Goal: Task Accomplishment & Management: Use online tool/utility

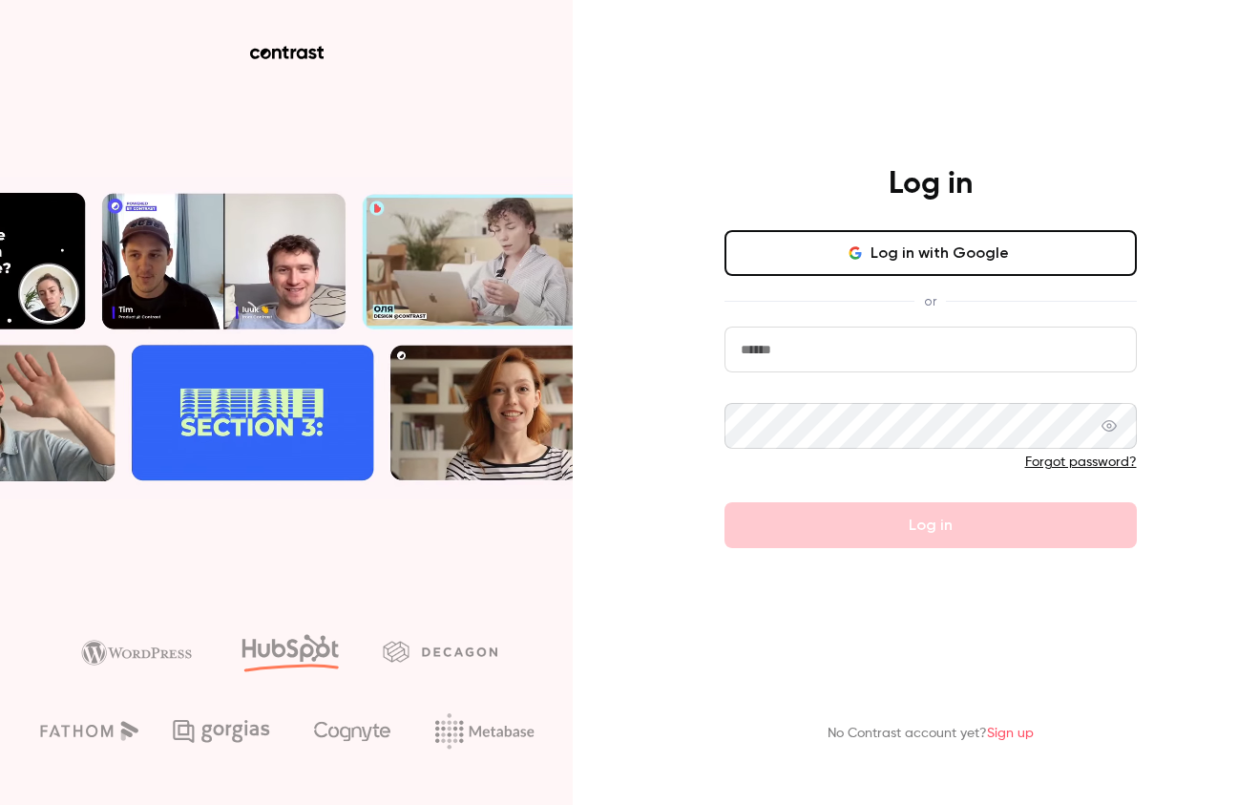
click at [901, 266] on button "Log in with Google" at bounding box center [931, 253] width 412 height 46
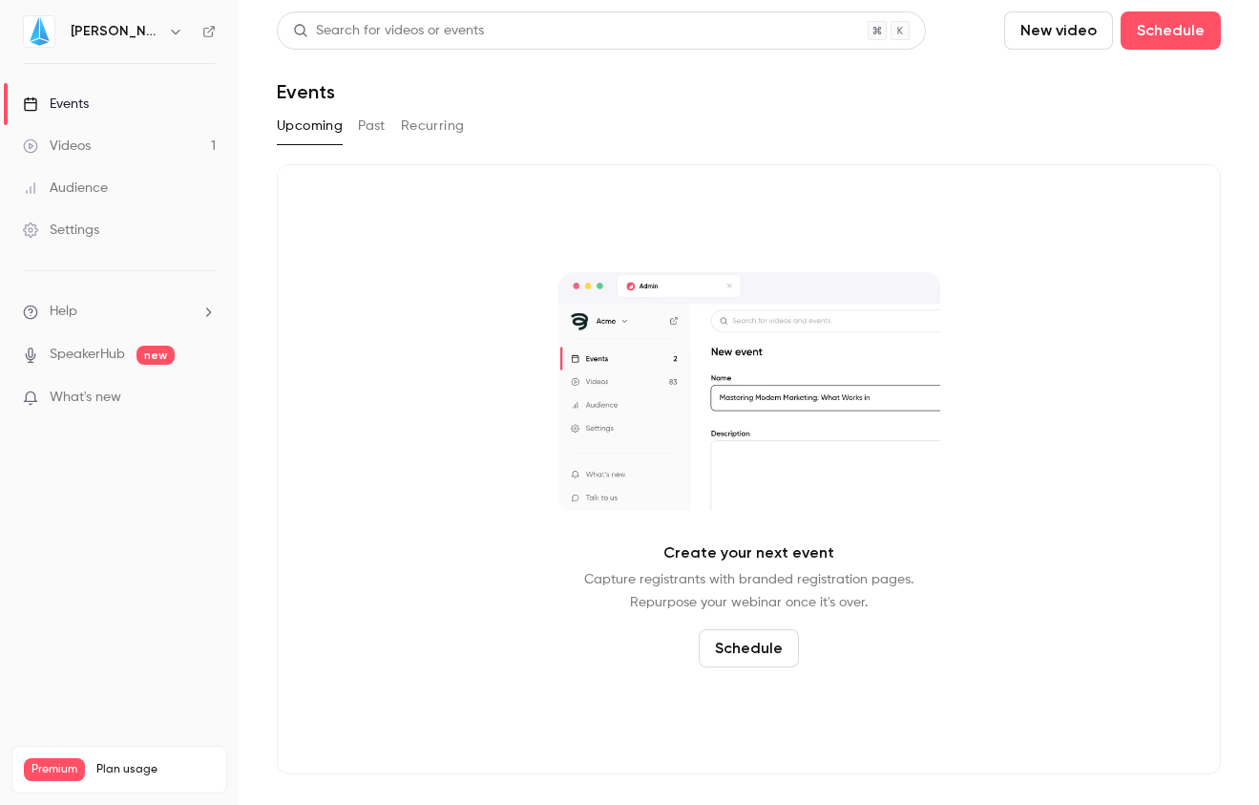
click at [76, 235] on div "Settings" at bounding box center [61, 230] width 76 height 19
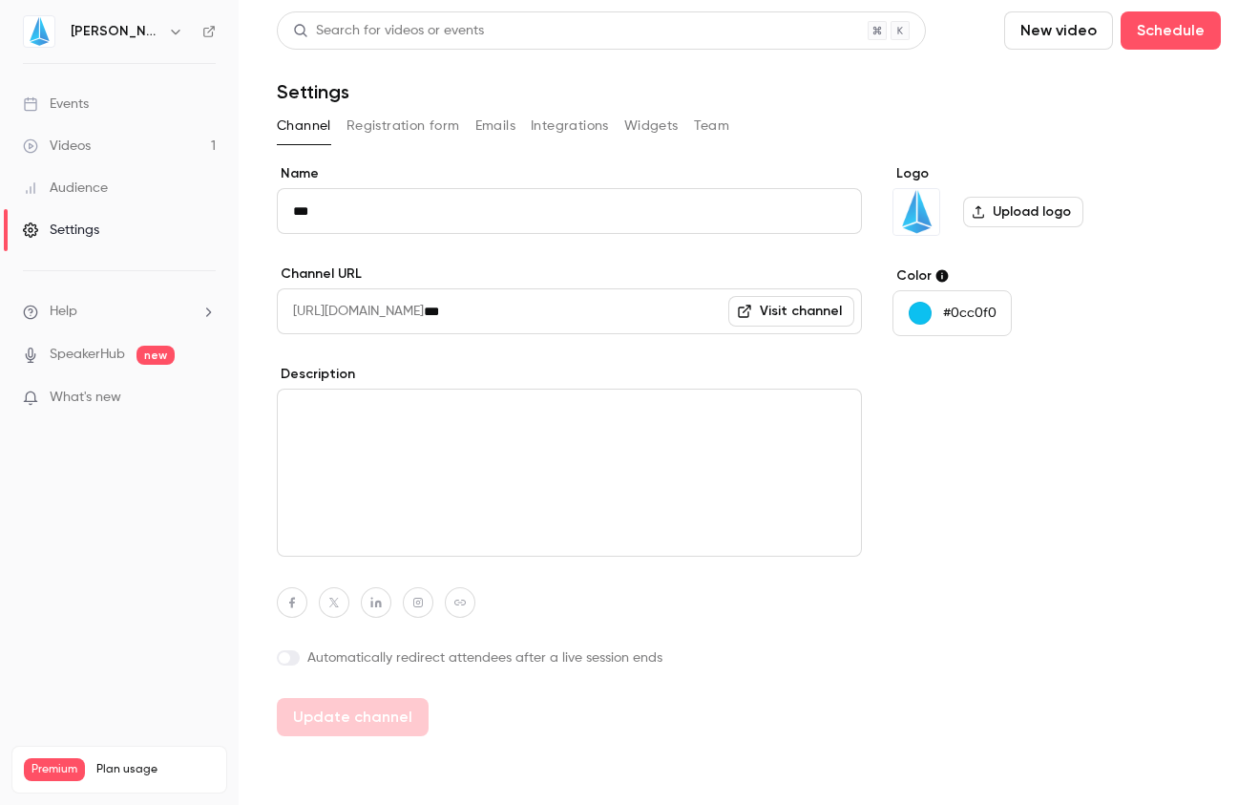
click at [113, 320] on li "Help" at bounding box center [119, 312] width 193 height 20
click at [113, 320] on div at bounding box center [629, 402] width 1259 height 805
click at [127, 92] on link "Events" at bounding box center [119, 104] width 239 height 42
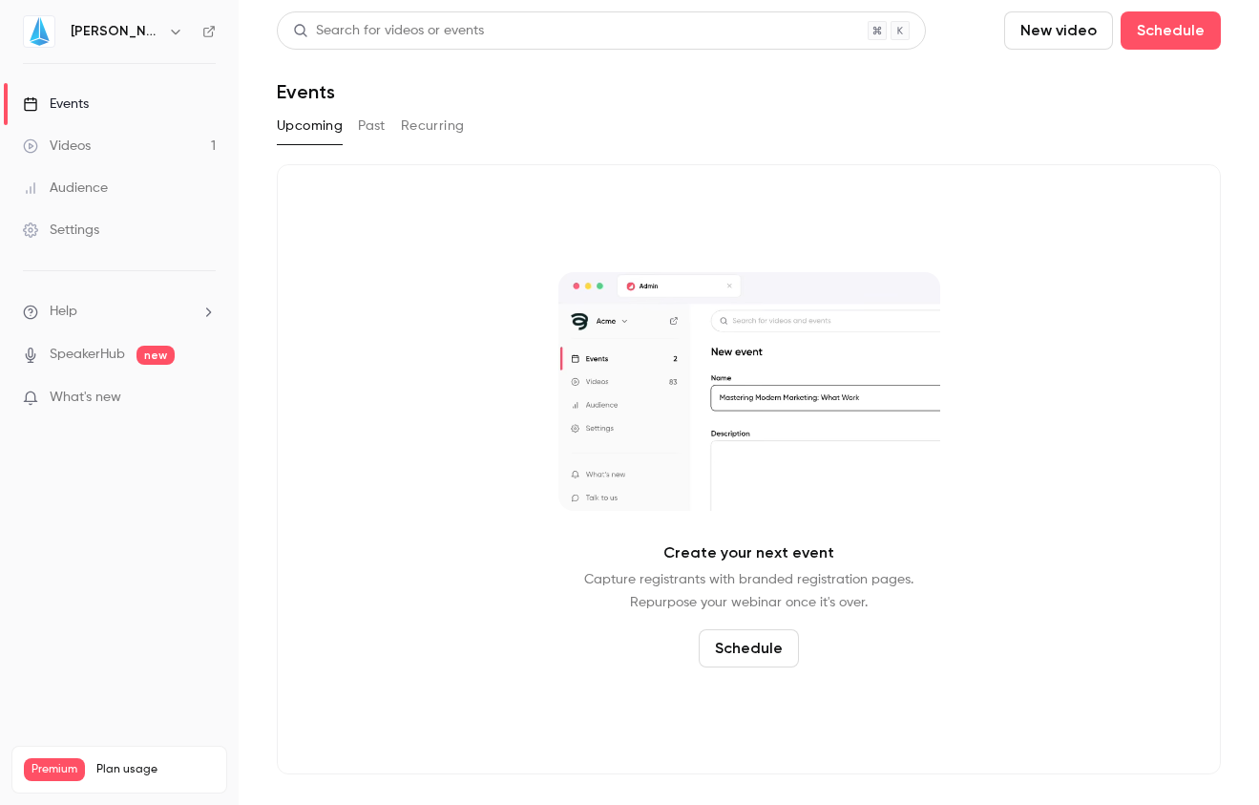
click at [164, 29] on button "button" at bounding box center [175, 31] width 23 height 23
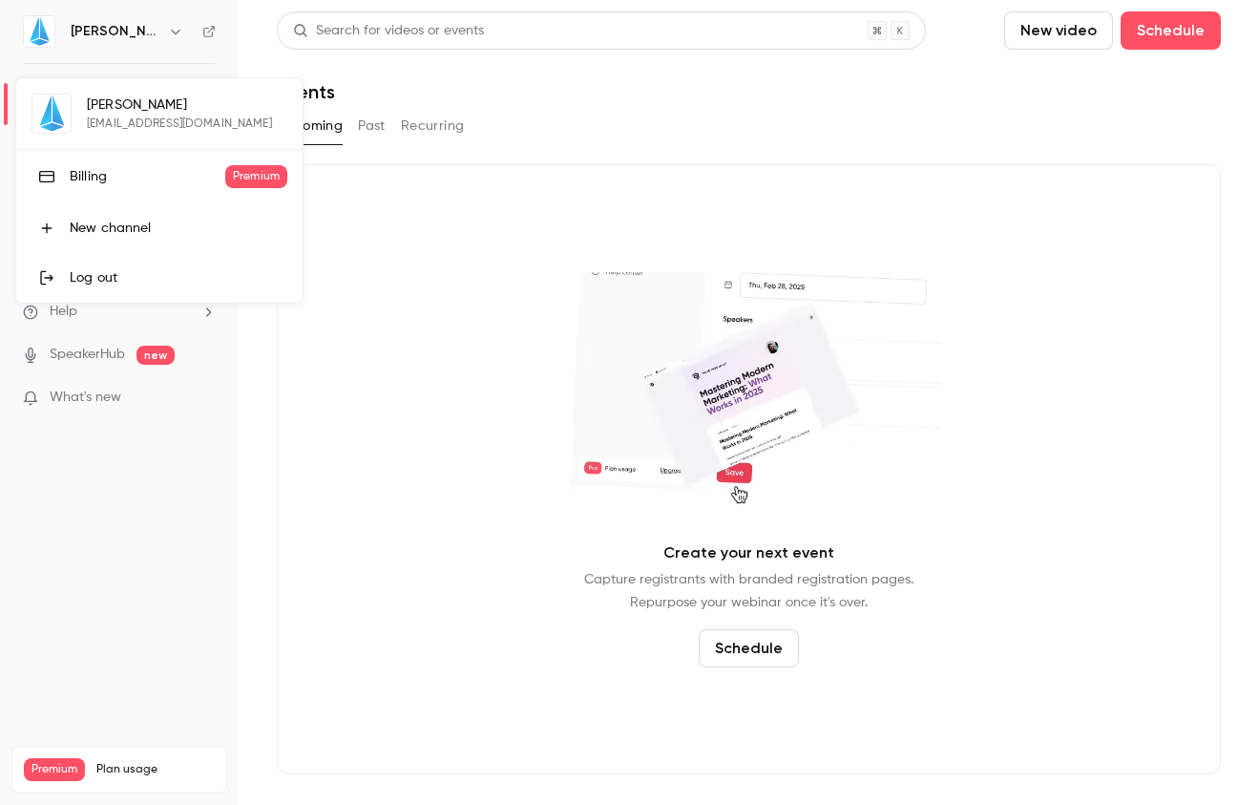
click at [116, 175] on div "Billing" at bounding box center [148, 176] width 156 height 19
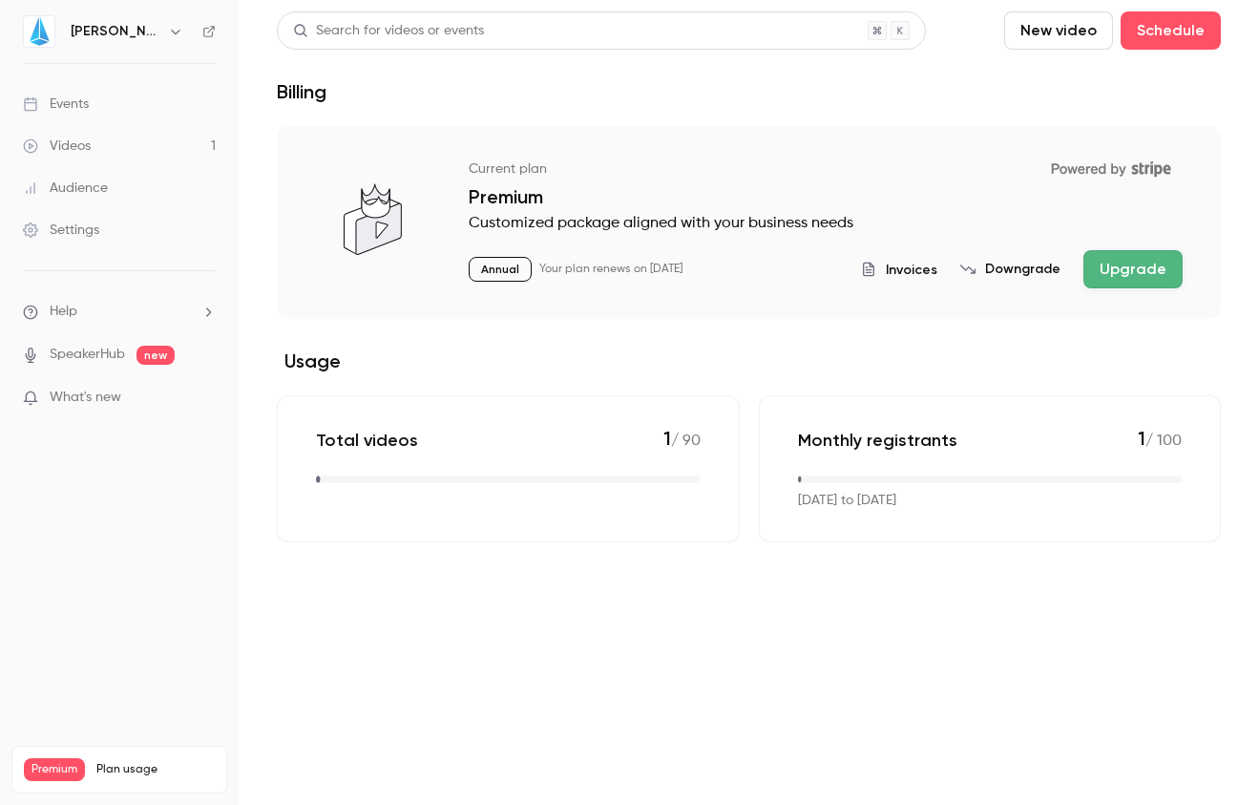
click at [800, 230] on p "Customized package aligned with your business needs" at bounding box center [826, 223] width 714 height 23
click at [870, 100] on div "Billing" at bounding box center [749, 91] width 944 height 23
click at [114, 96] on link "Events" at bounding box center [119, 104] width 239 height 42
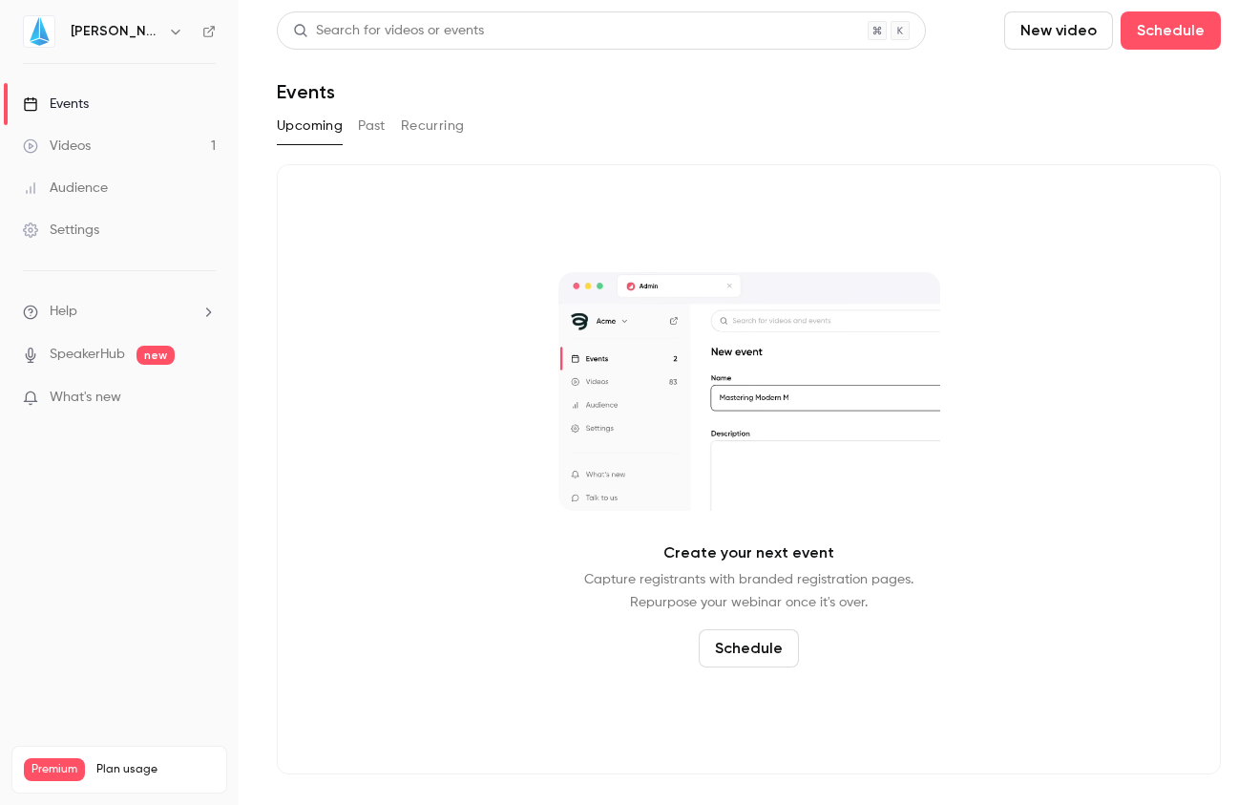
click at [78, 33] on h6 "[PERSON_NAME]" at bounding box center [116, 31] width 90 height 19
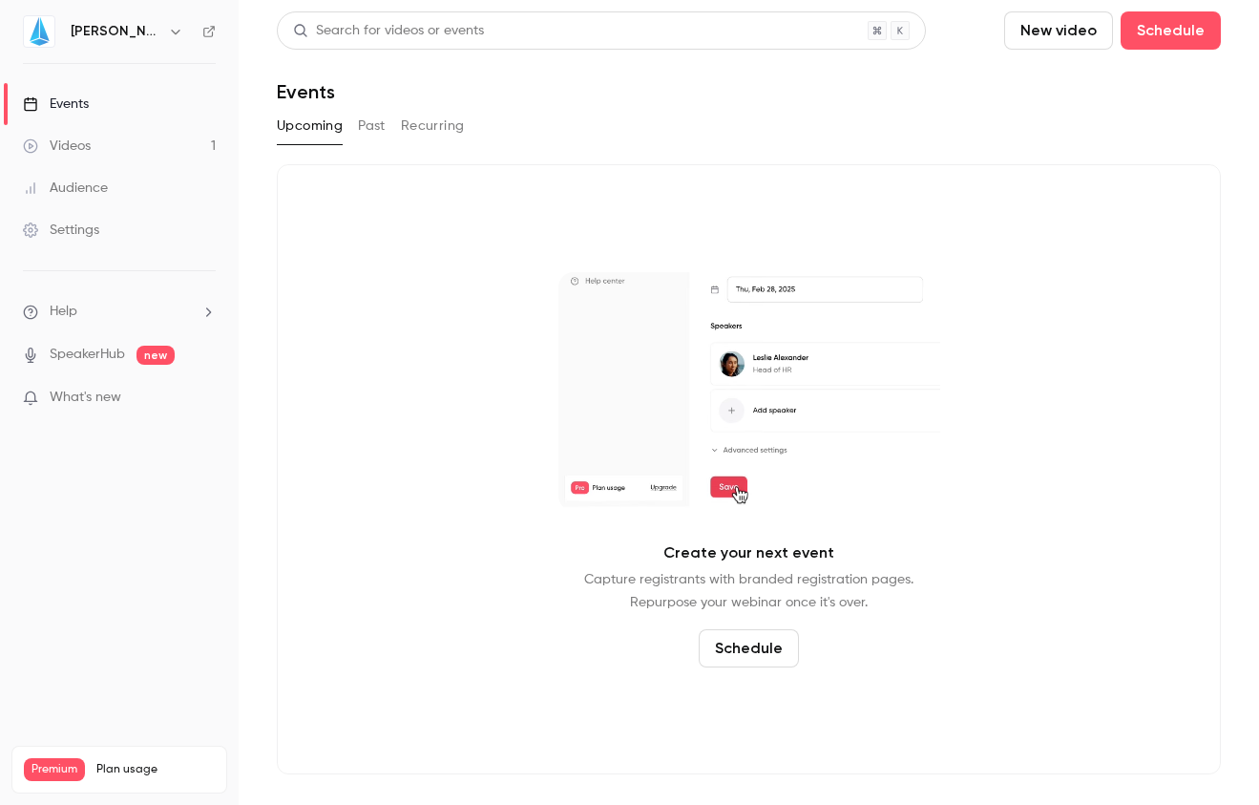
click at [84, 141] on div "Videos" at bounding box center [57, 146] width 68 height 19
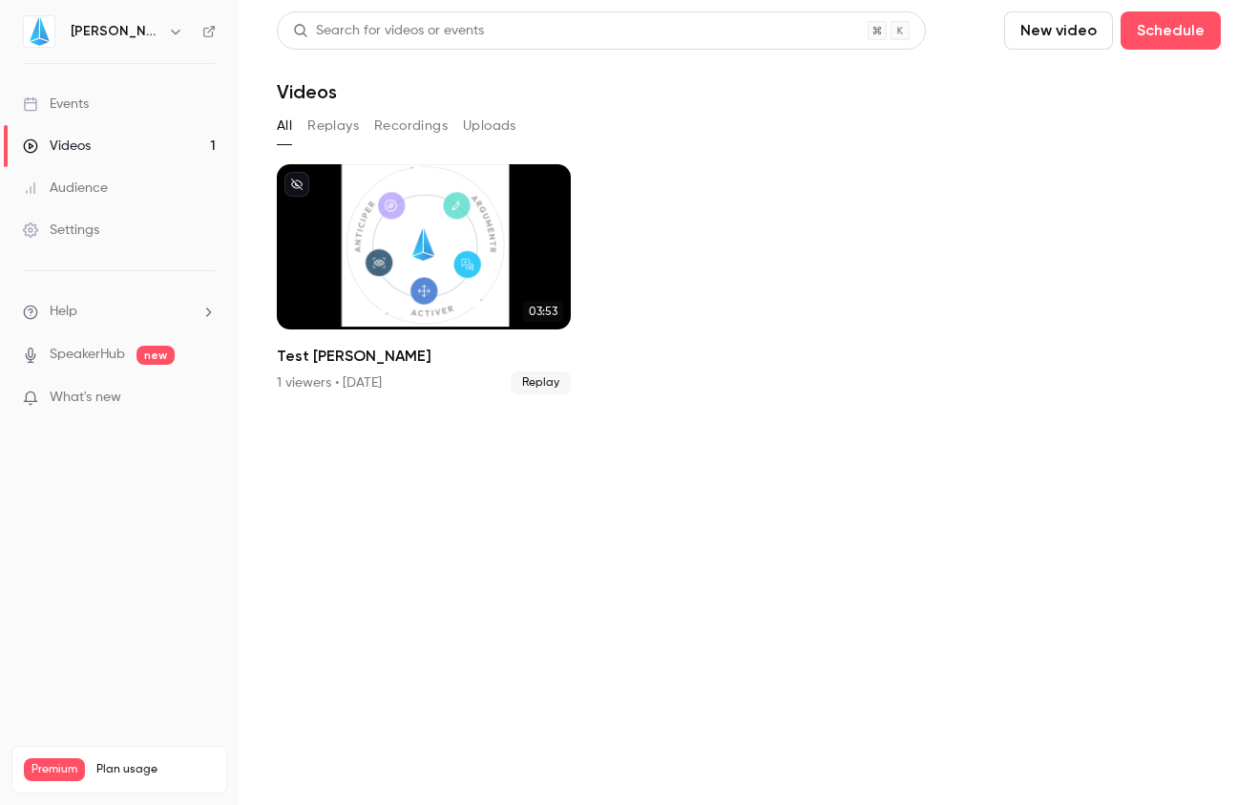
click at [86, 195] on div "Audience" at bounding box center [65, 188] width 85 height 19
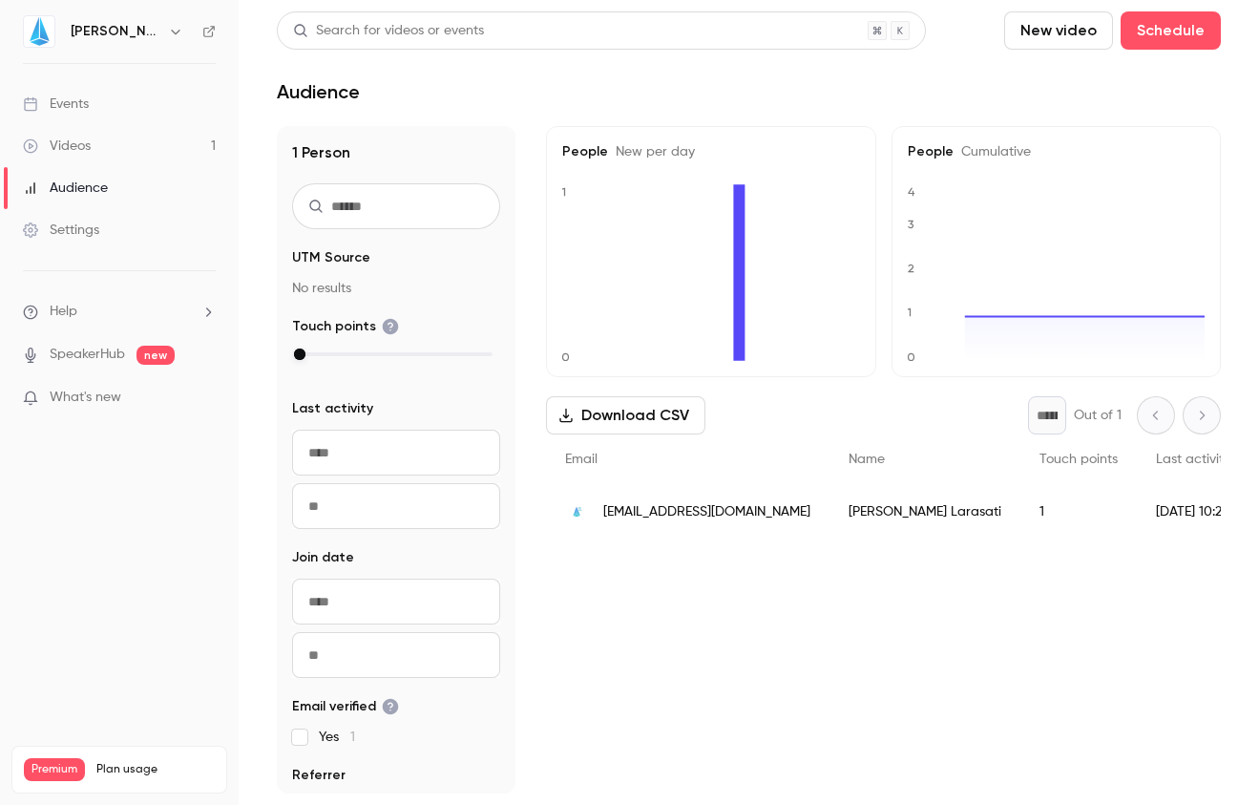
click at [98, 235] on div "Settings" at bounding box center [61, 230] width 76 height 19
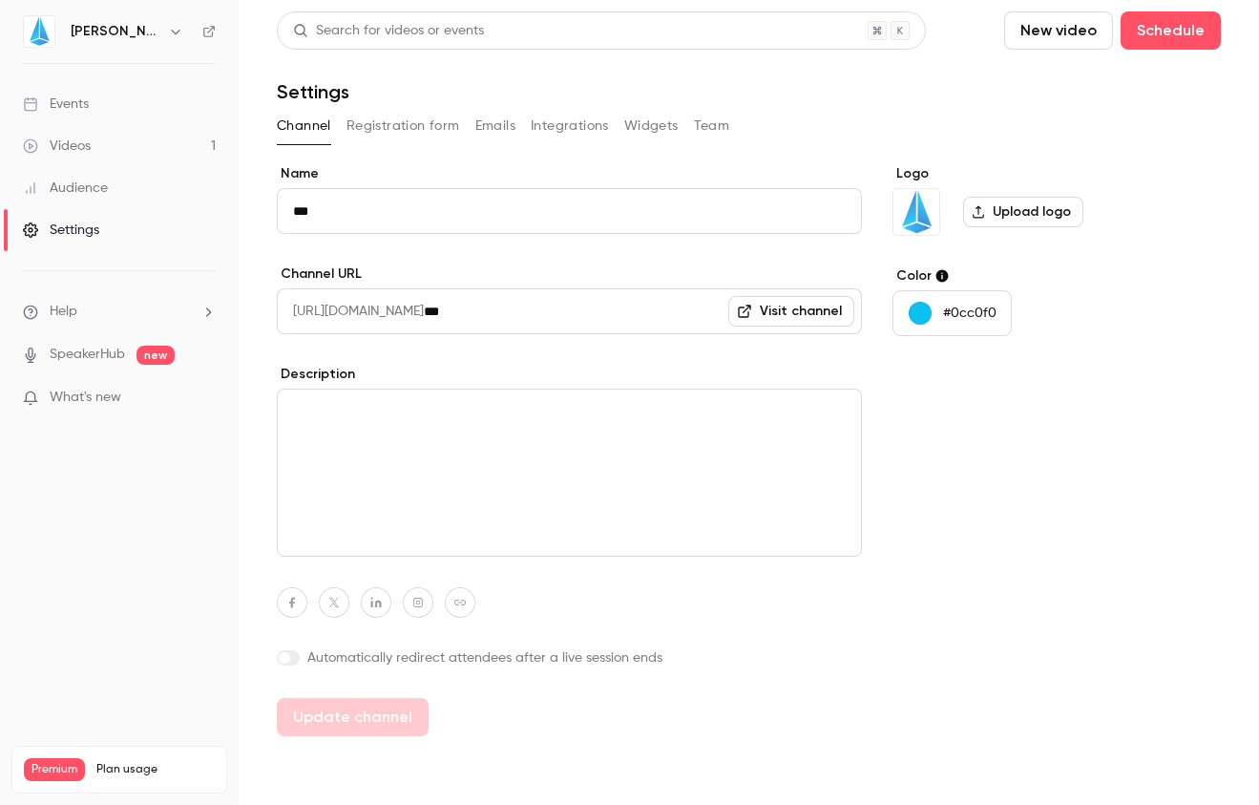
click at [55, 112] on div "Events" at bounding box center [56, 104] width 66 height 19
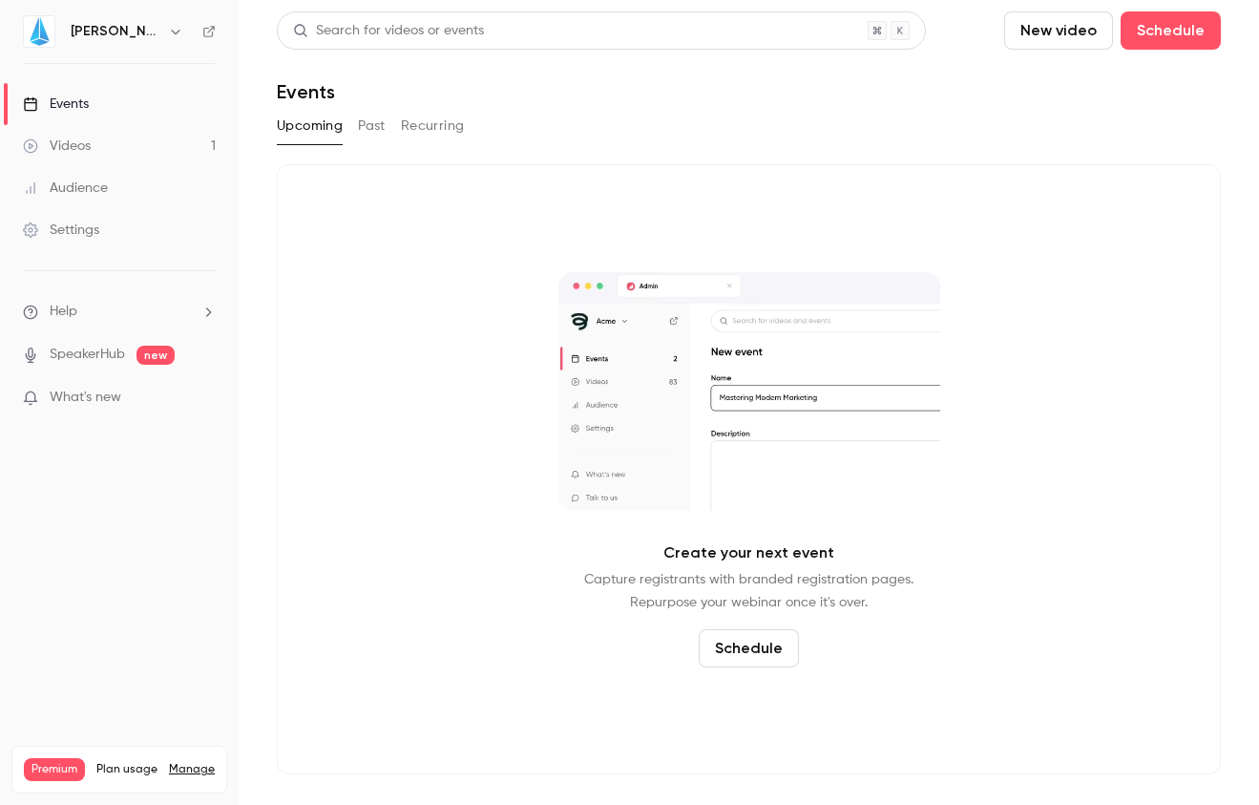
click at [129, 157] on link "Videos 1" at bounding box center [119, 146] width 239 height 42
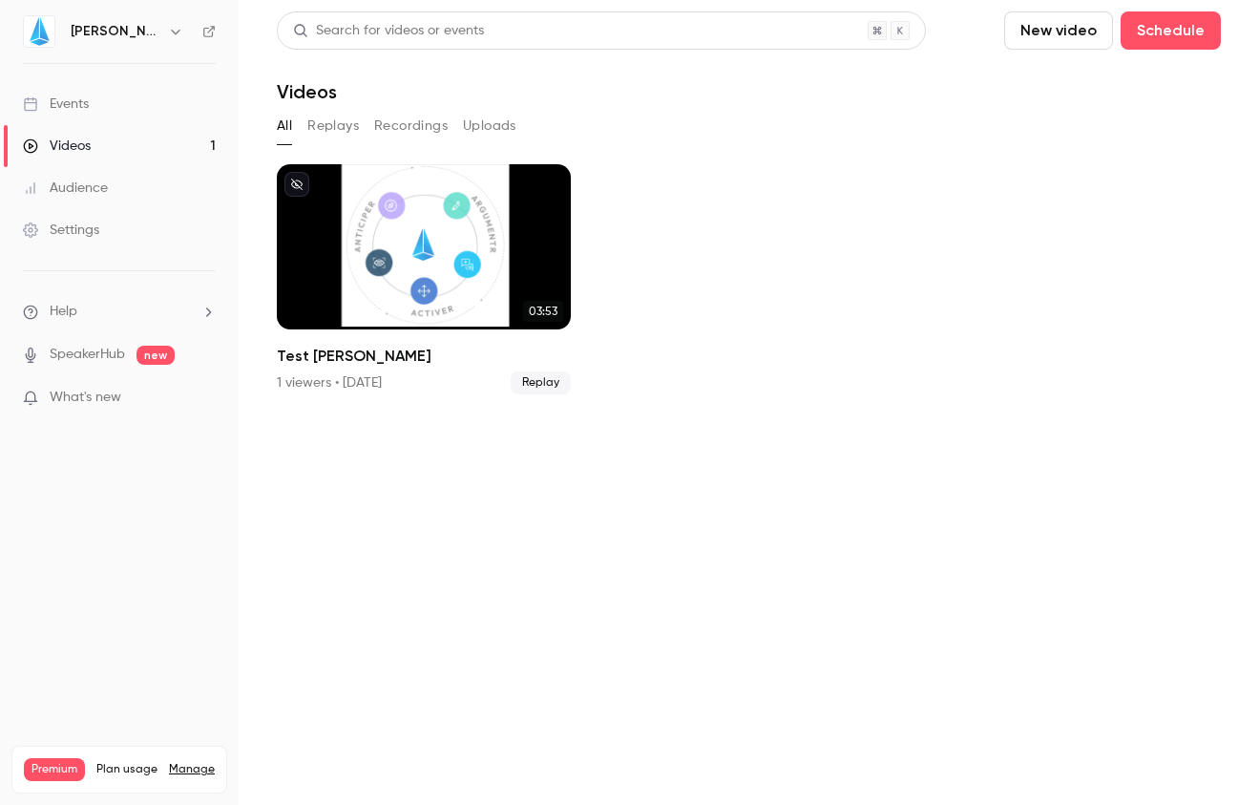
click at [97, 98] on link "Events" at bounding box center [119, 104] width 239 height 42
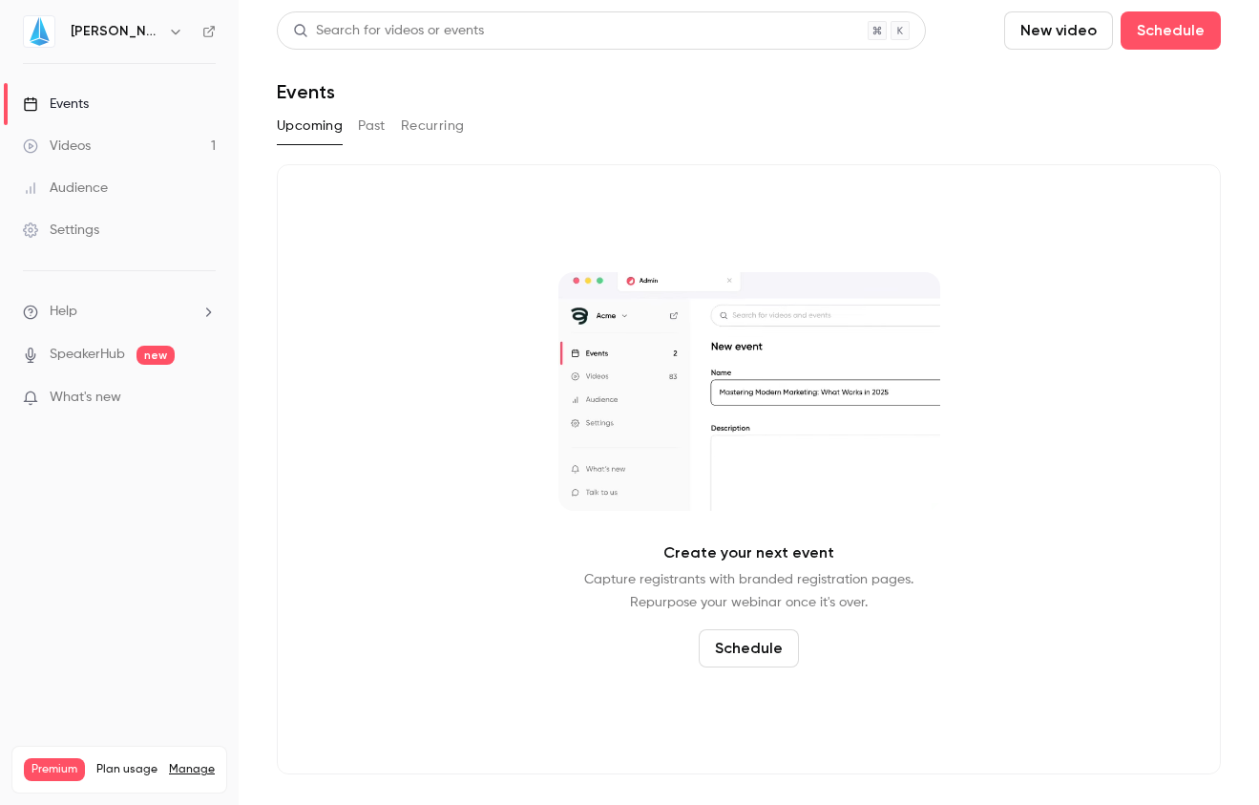
click at [89, 221] on div "Settings" at bounding box center [61, 230] width 76 height 19
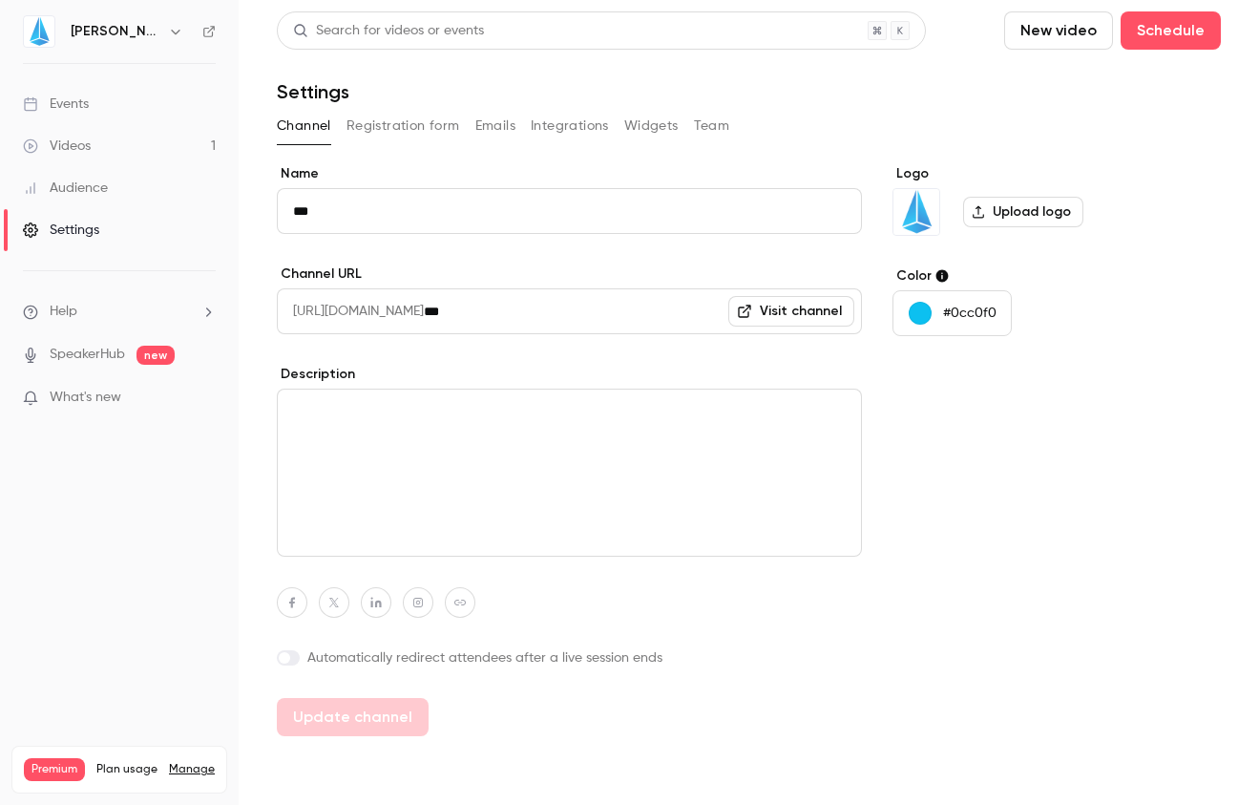
click at [555, 125] on button "Integrations" at bounding box center [570, 126] width 78 height 31
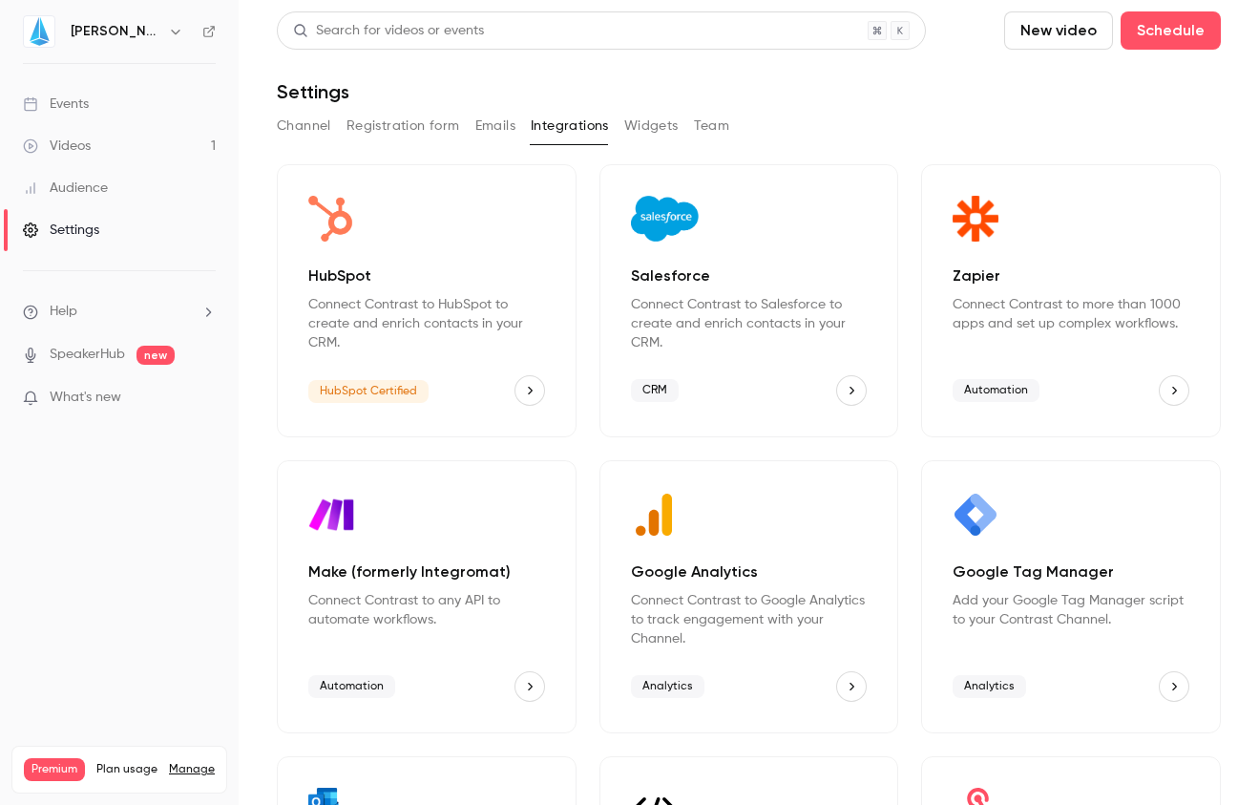
click at [386, 391] on span "HubSpot Certified" at bounding box center [368, 391] width 120 height 23
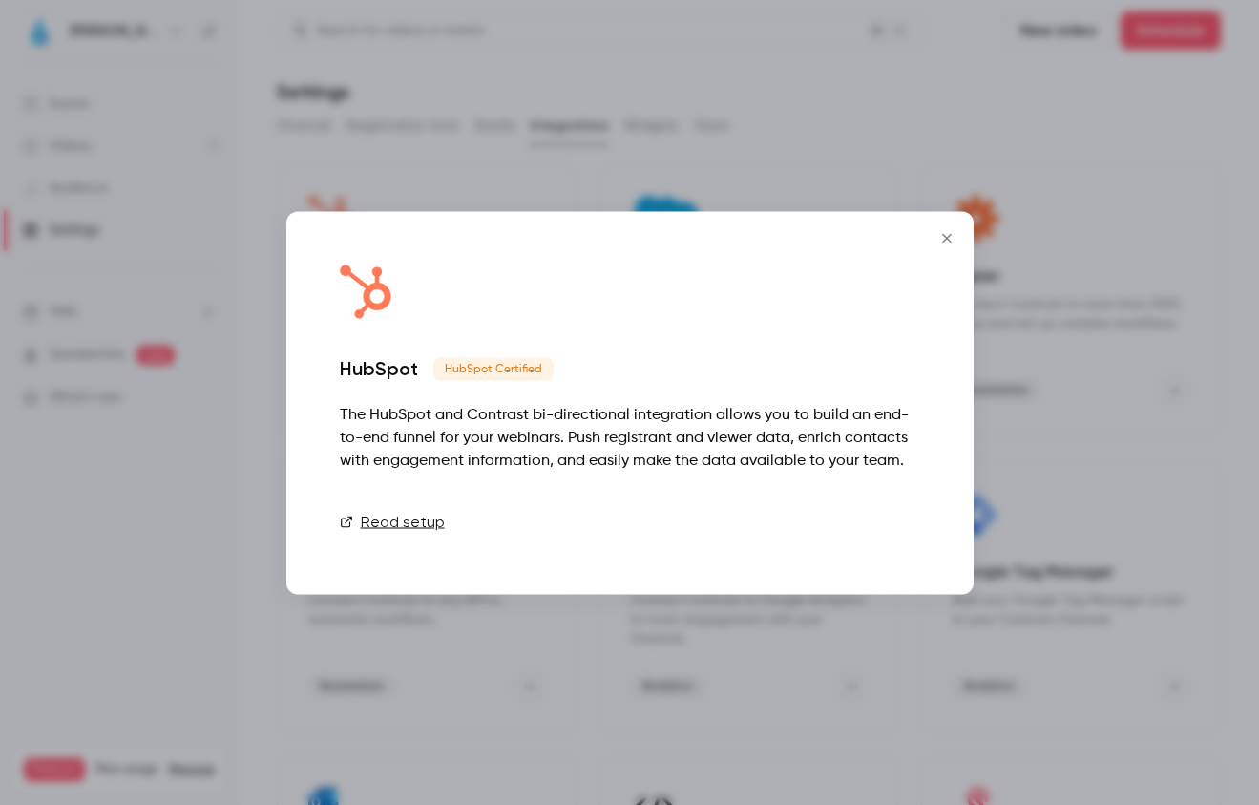
click at [874, 523] on link "Connect" at bounding box center [872, 521] width 95 height 38
